Goal: Task Accomplishment & Management: Manage account settings

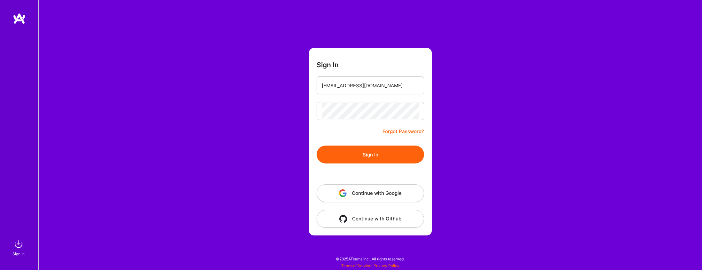
click at [369, 157] on button "Sign In" at bounding box center [369, 154] width 107 height 18
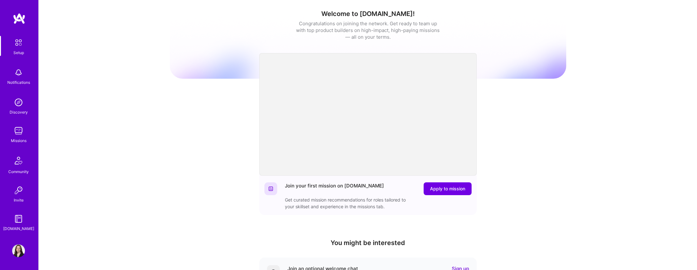
click at [23, 129] on img at bounding box center [18, 130] width 13 height 13
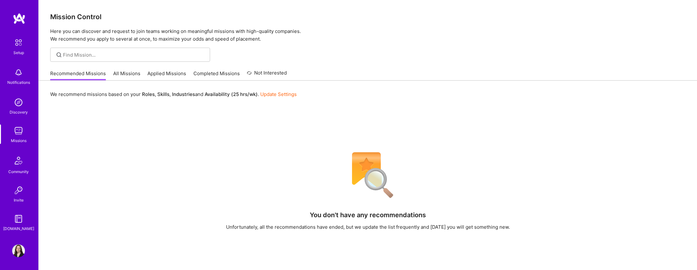
click at [124, 75] on link "All Missions" at bounding box center [126, 75] width 27 height 11
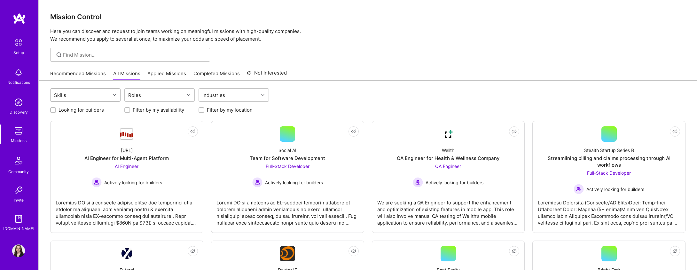
click at [86, 98] on div "Skills" at bounding box center [80, 95] width 60 height 13
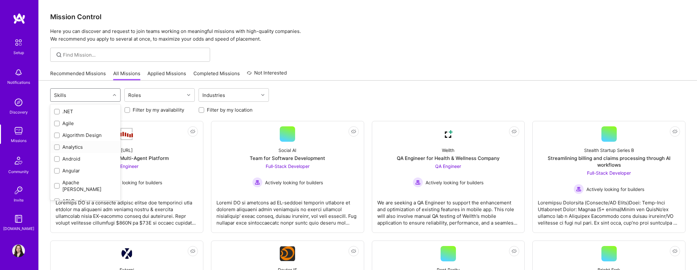
click at [58, 147] on input "checkbox" at bounding box center [57, 147] width 4 height 4
checkbox input "true"
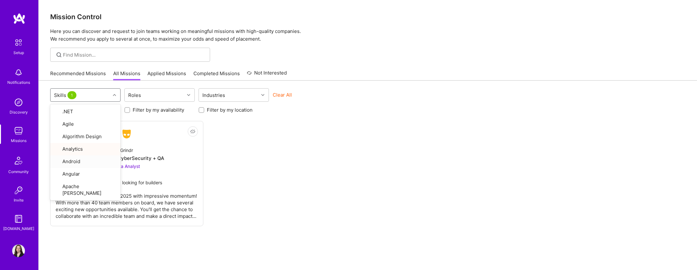
click at [302, 177] on div "Not Interested Grindr Data + FE + CyberSecurity + QA Data Analyst Actively look…" at bounding box center [367, 173] width 635 height 105
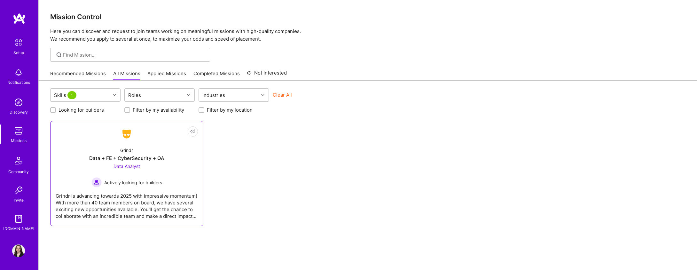
click at [152, 165] on div "Data Analyst Actively looking for builders" at bounding box center [126, 175] width 71 height 25
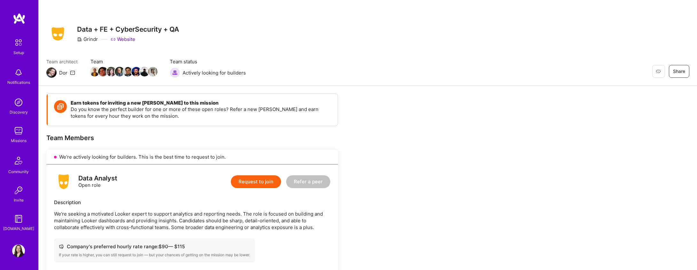
click at [18, 249] on img at bounding box center [18, 250] width 13 height 13
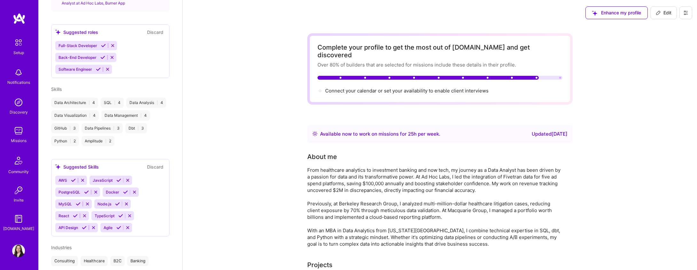
scroll to position [258, 0]
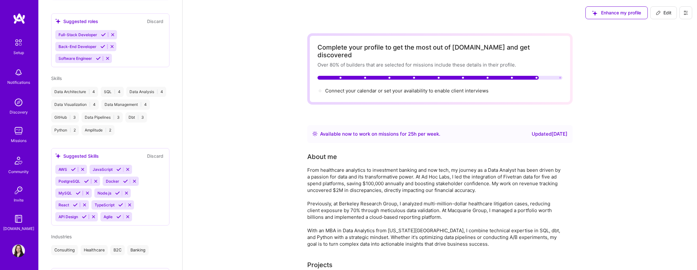
click at [659, 15] on span "Edit" at bounding box center [664, 13] width 16 height 6
select select "US"
select select "Right Now"
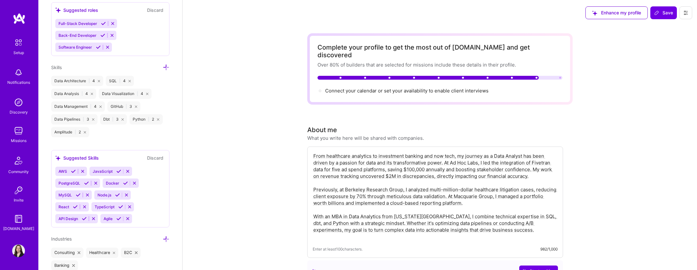
scroll to position [523, 0]
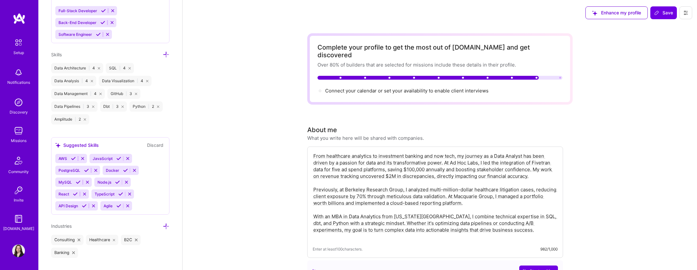
click at [163, 54] on icon at bounding box center [166, 54] width 7 height 7
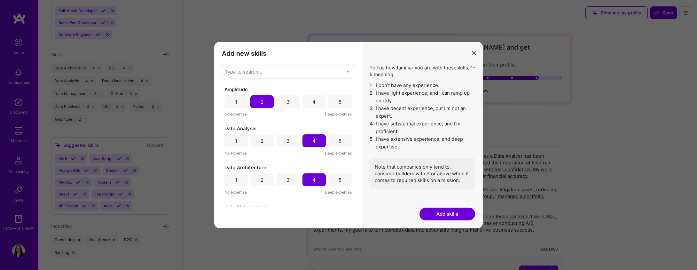
click at [296, 71] on div "Type to search..." at bounding box center [283, 71] width 122 height 13
type input "[PERSON_NAME]"
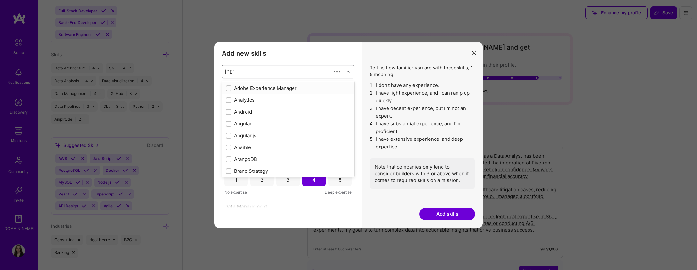
checkbox input "true"
checkbox input "false"
click at [228, 102] on div "modal" at bounding box center [229, 100] width 6 height 6
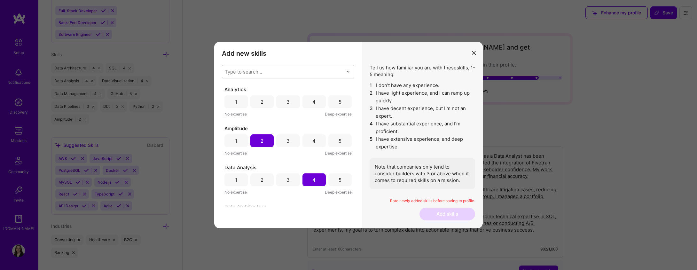
click at [312, 100] on div "4" at bounding box center [313, 101] width 3 height 7
click at [434, 213] on button "Add skills" at bounding box center [447, 213] width 56 height 13
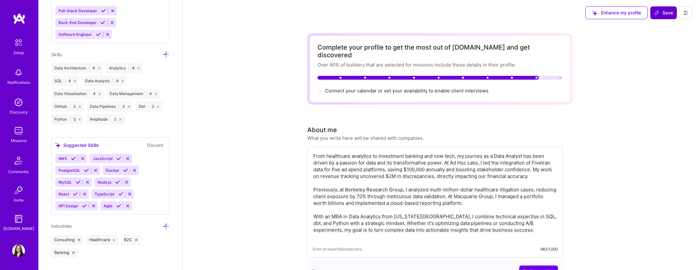
click at [662, 13] on span "Save" at bounding box center [663, 13] width 19 height 6
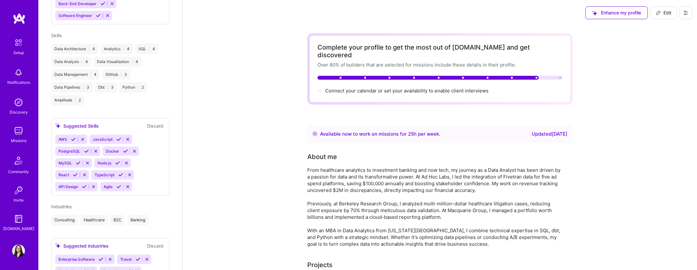
scroll to position [335, 0]
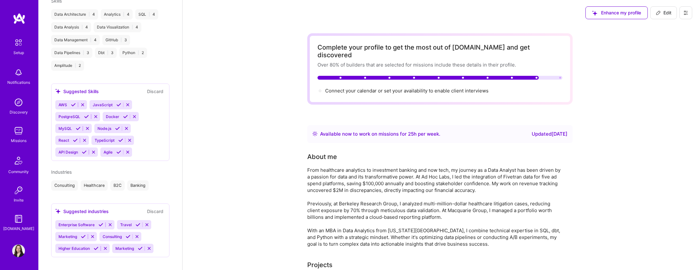
click at [22, 131] on img at bounding box center [18, 130] width 13 height 13
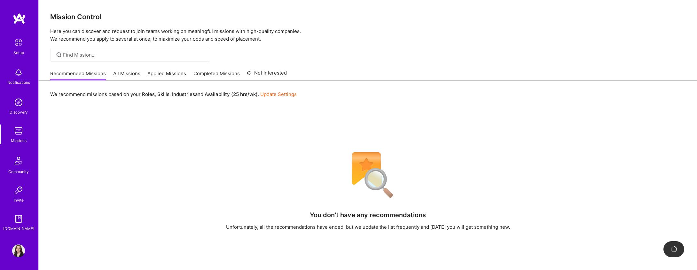
click at [122, 78] on link "All Missions" at bounding box center [126, 75] width 27 height 11
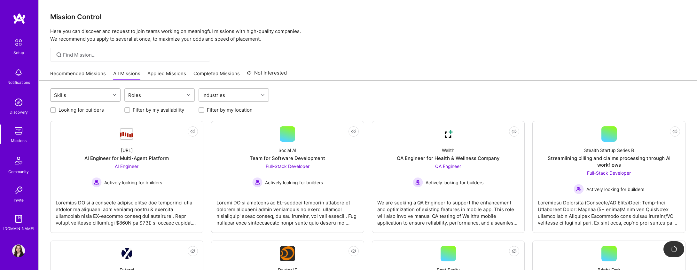
click at [98, 97] on div "Skills" at bounding box center [80, 95] width 60 height 13
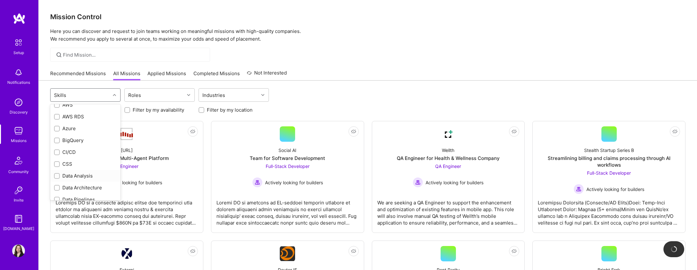
click at [58, 174] on input "checkbox" at bounding box center [57, 176] width 4 height 4
checkbox input "true"
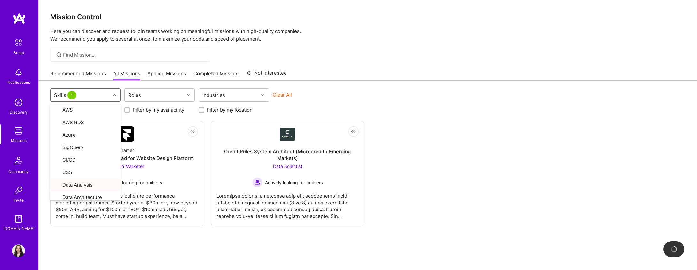
click at [471, 119] on div "option Data Analysis, selected. option Data Analysis focused, 17 of 84. 84 resu…" at bounding box center [368, 189] width 658 height 216
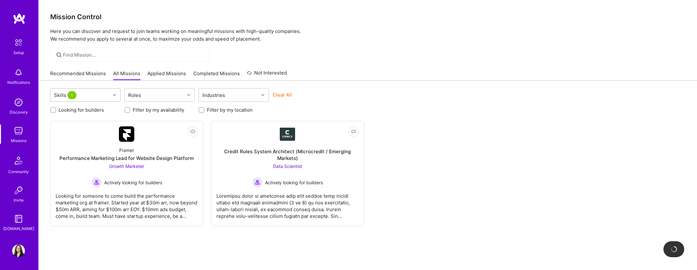
click at [104, 96] on div "Skills 1" at bounding box center [80, 95] width 60 height 13
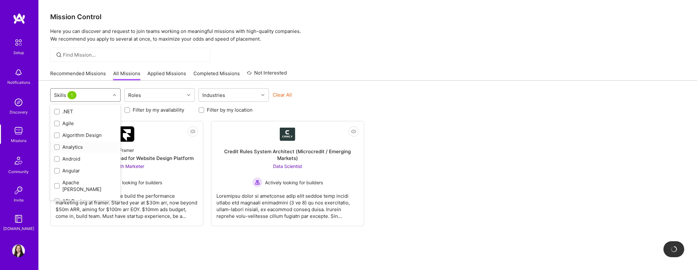
click at [57, 149] on input "checkbox" at bounding box center [57, 147] width 4 height 4
checkbox input "true"
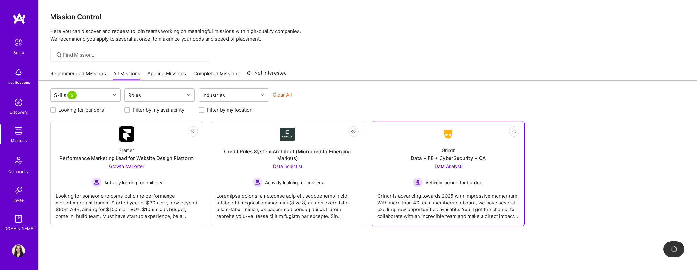
click at [499, 172] on div "Grindr Data + FE + CyberSecurity + QA Data Analyst Actively looking for builders" at bounding box center [448, 165] width 142 height 46
